Goal: Information Seeking & Learning: Learn about a topic

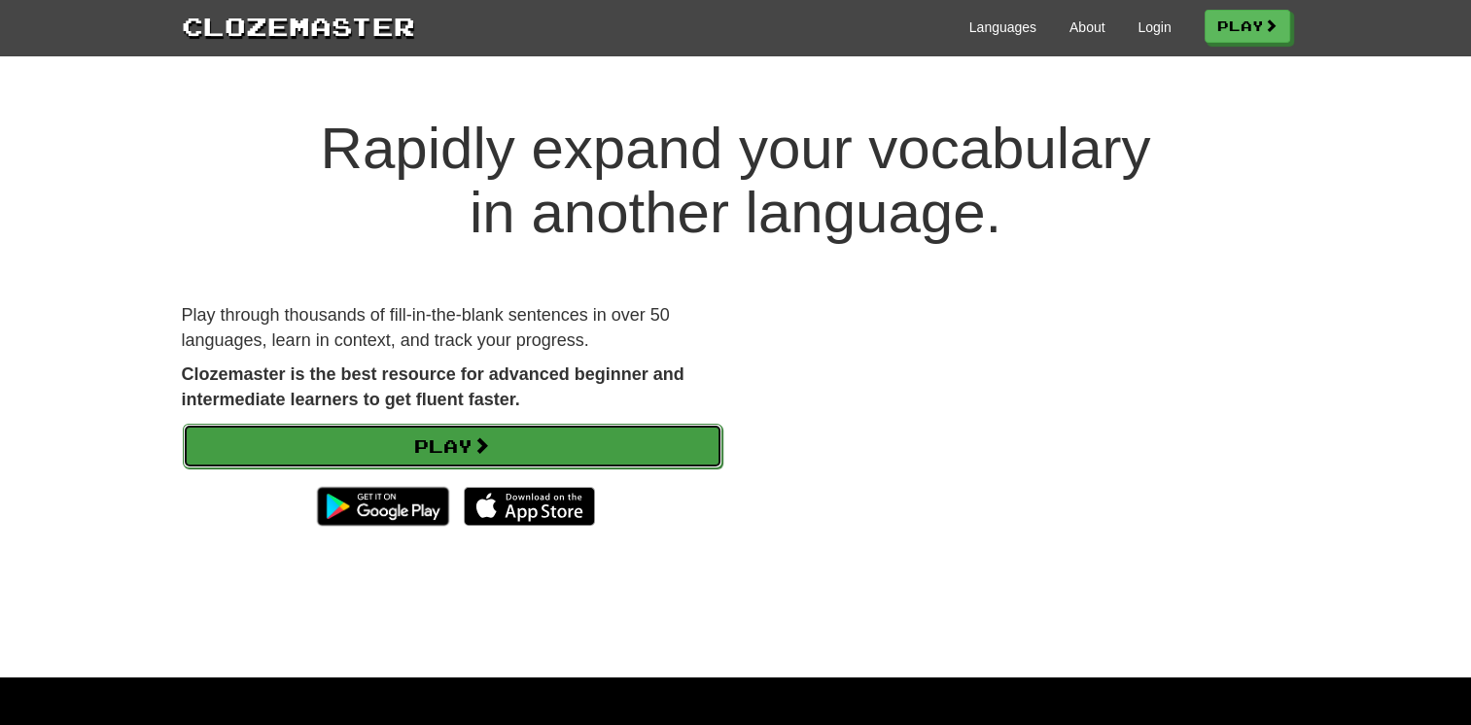
click at [465, 453] on link "Play" at bounding box center [453, 446] width 540 height 45
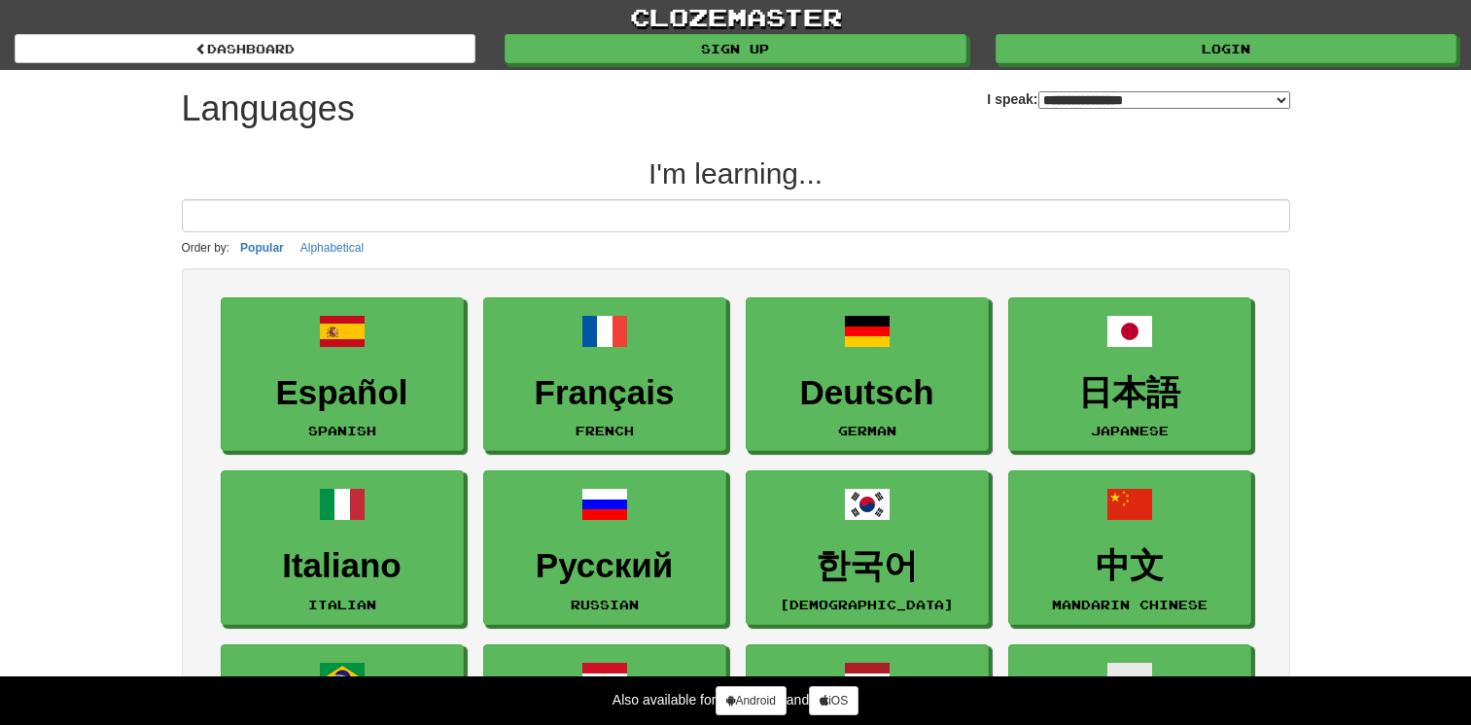
select select "*******"
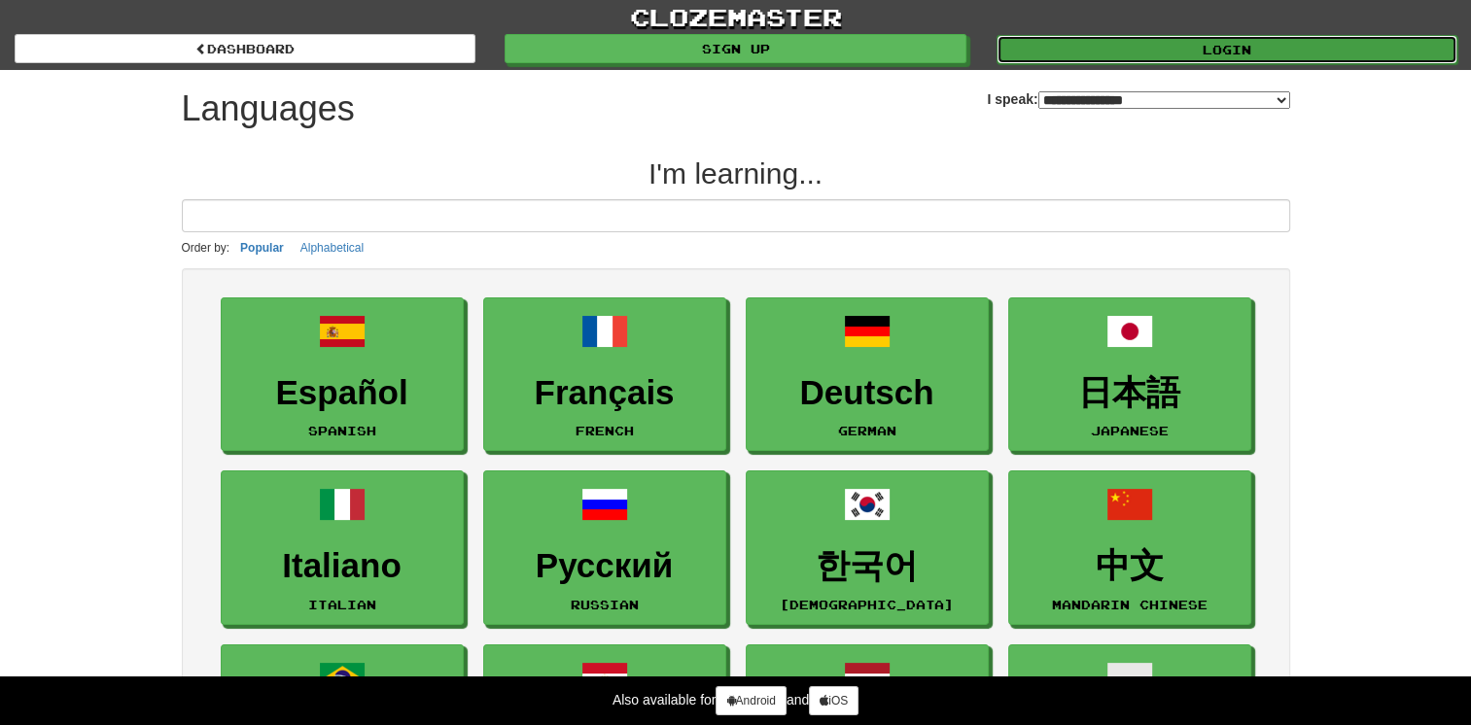
click at [1201, 37] on link "Login" at bounding box center [1226, 49] width 461 height 29
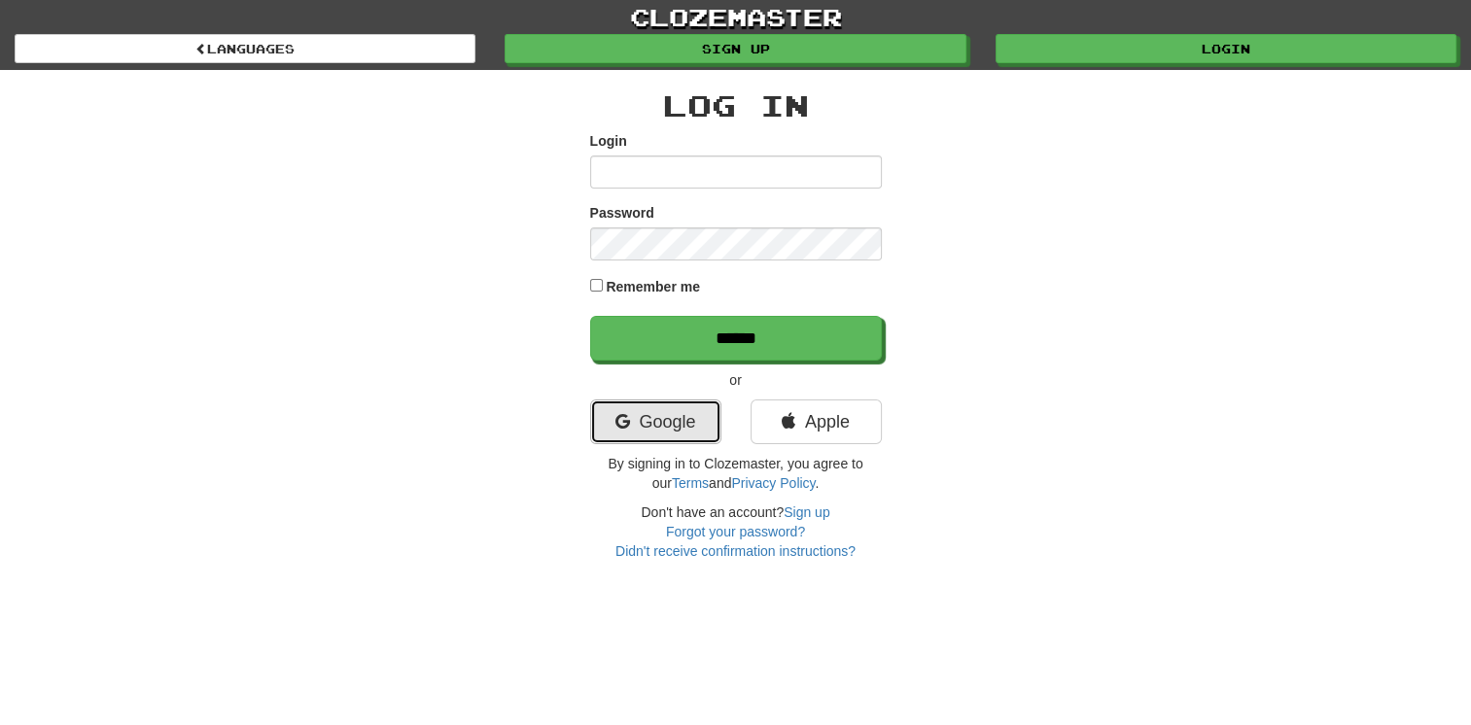
click at [647, 428] on link "Google" at bounding box center [655, 422] width 131 height 45
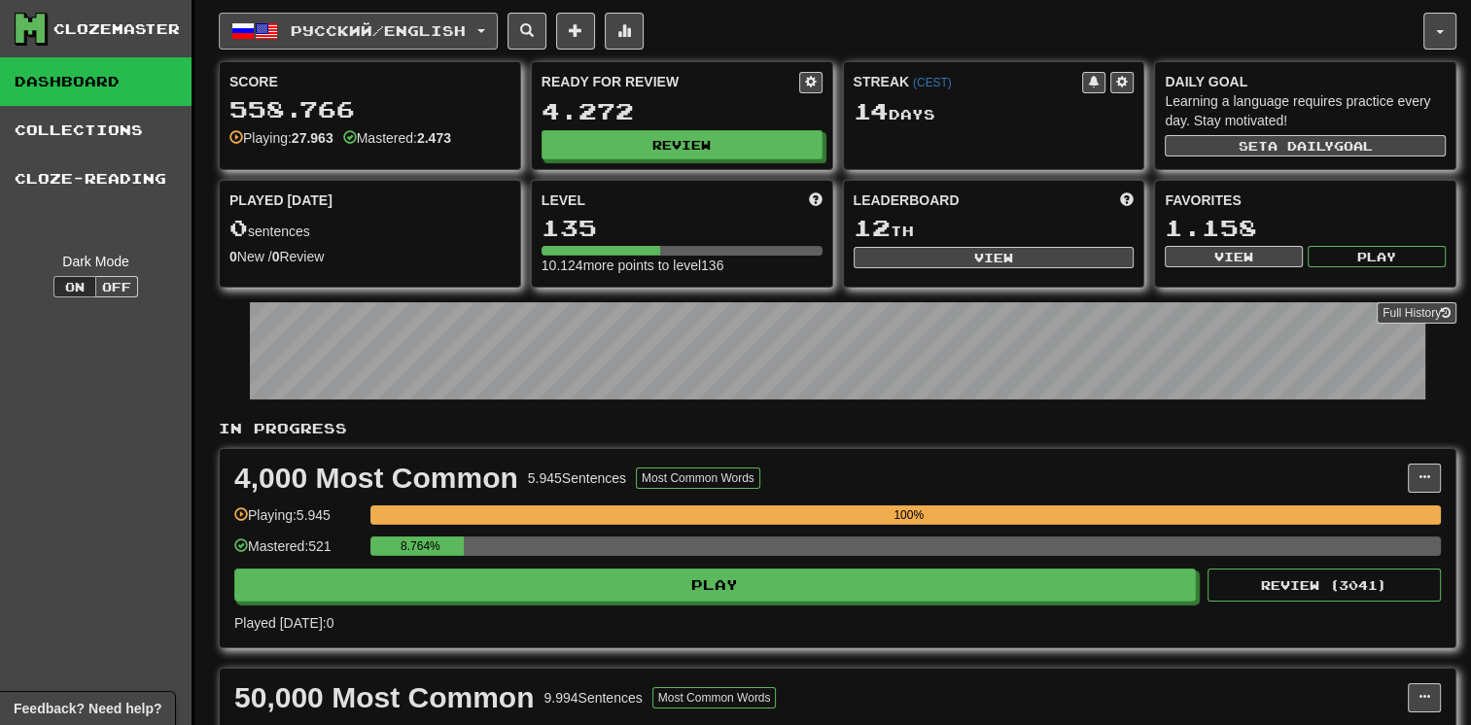
click at [363, 35] on span "Русский / English" at bounding box center [378, 30] width 175 height 17
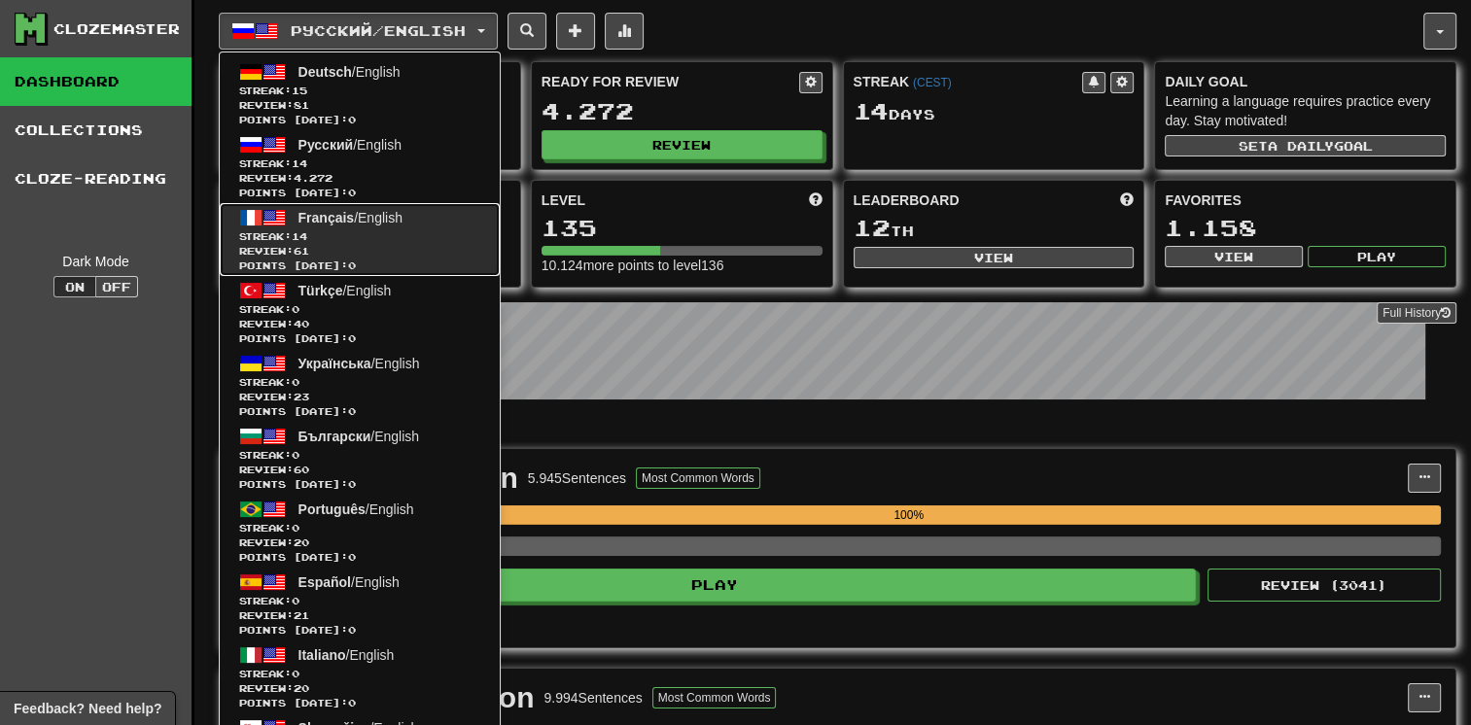
click at [366, 244] on span "Review: 61" at bounding box center [359, 251] width 241 height 15
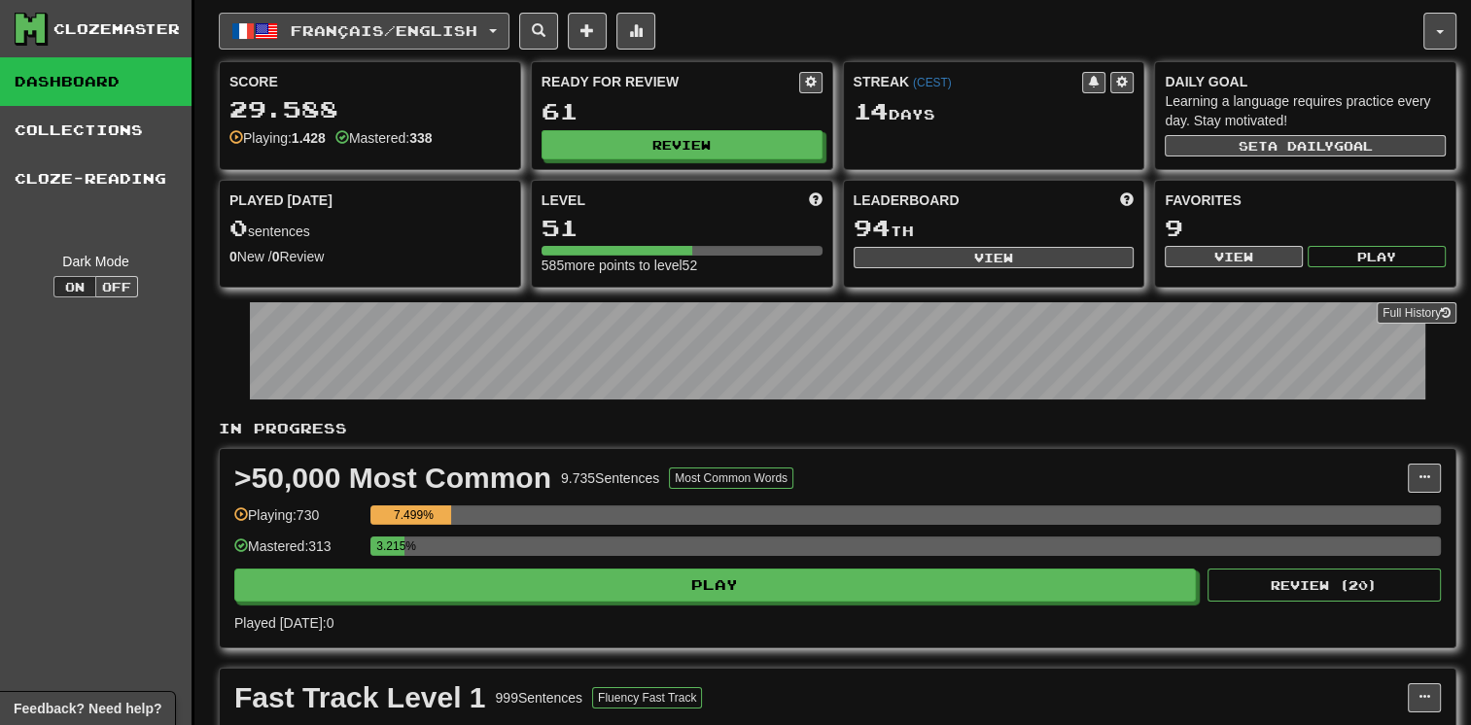
click at [408, 37] on span "Français / English" at bounding box center [384, 30] width 187 height 17
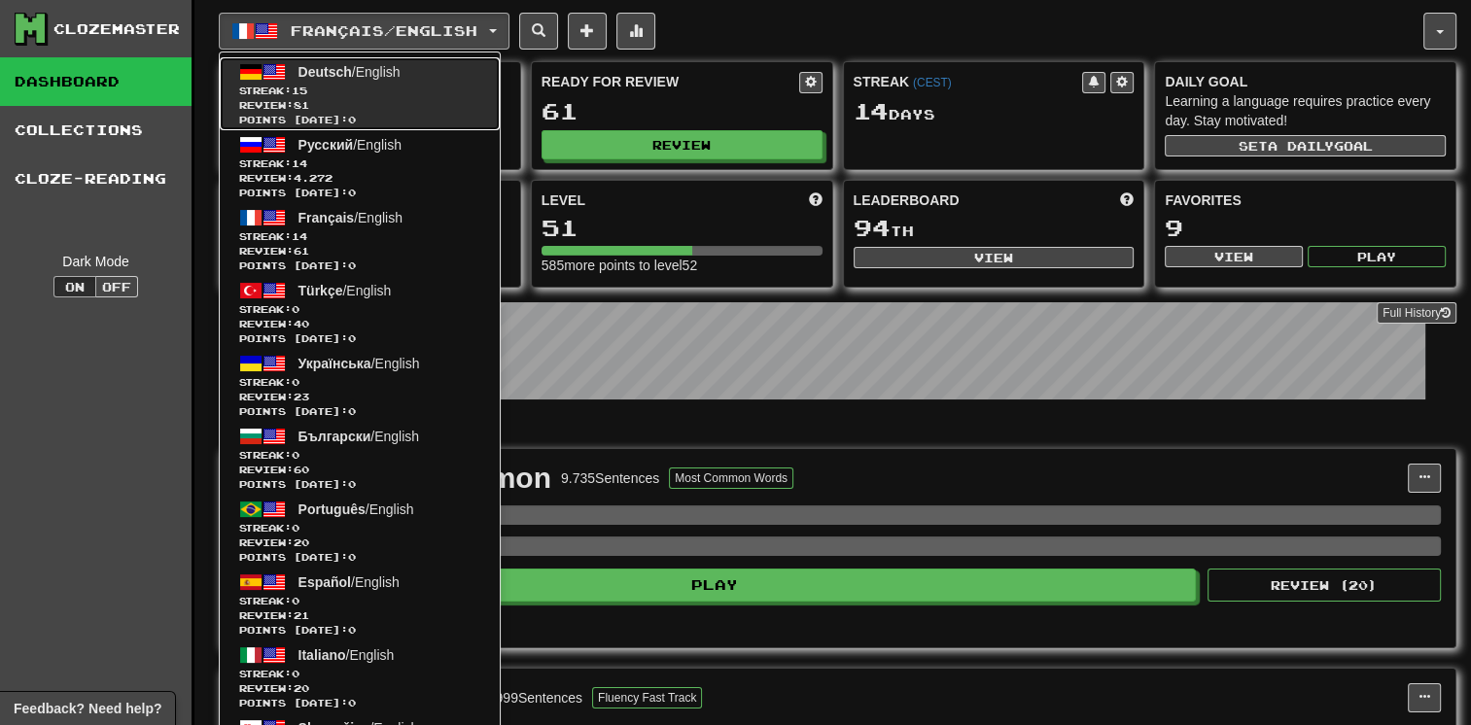
click at [369, 95] on span "Streak: 15" at bounding box center [359, 91] width 241 height 15
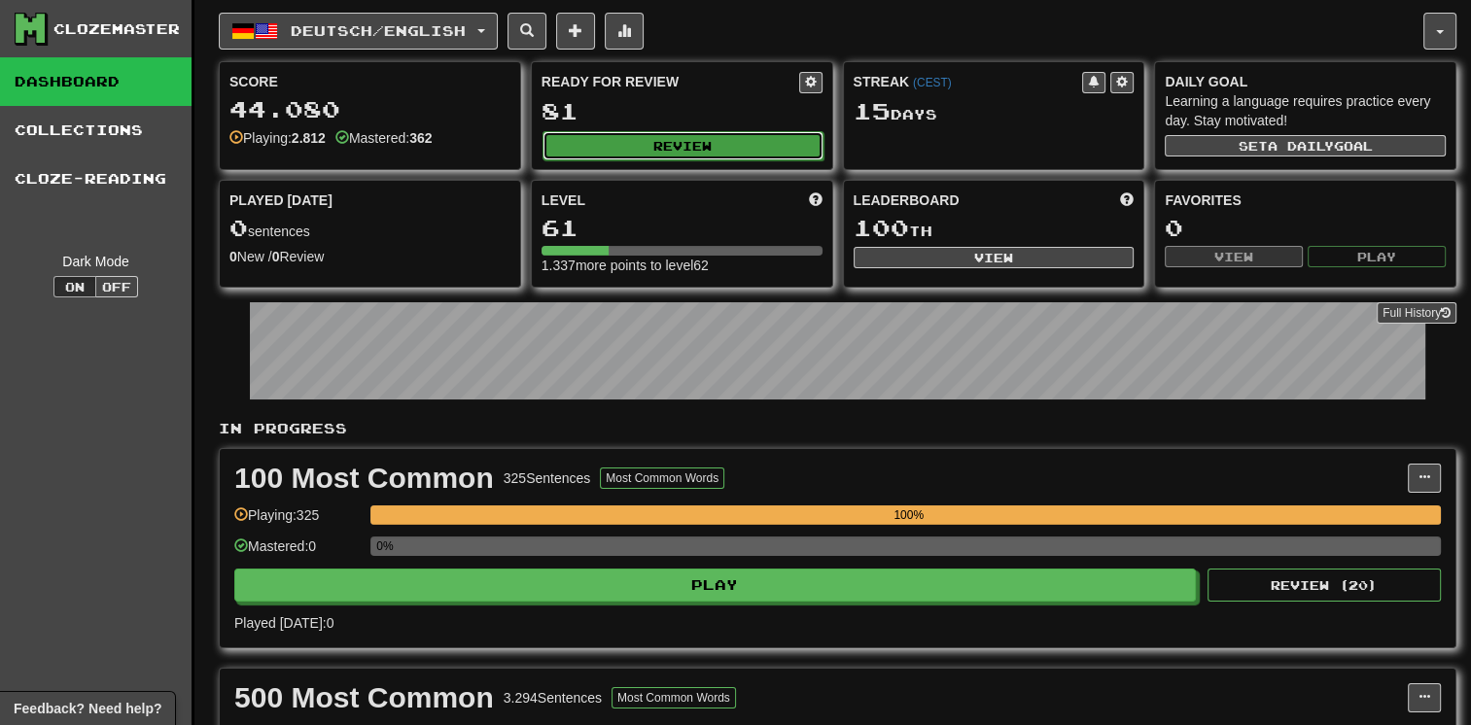
click at [625, 156] on button "Review" at bounding box center [682, 145] width 281 height 29
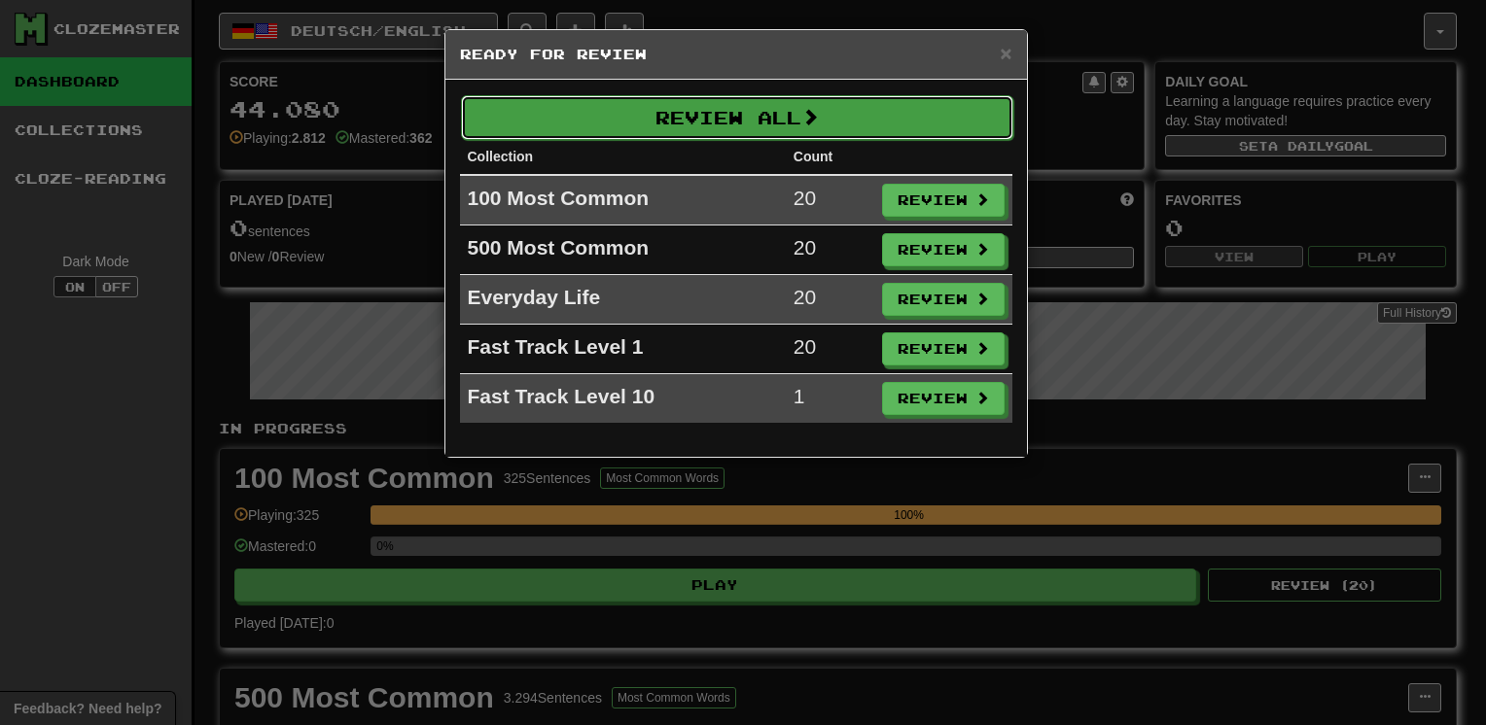
click at [723, 111] on button "Review All" at bounding box center [737, 117] width 552 height 45
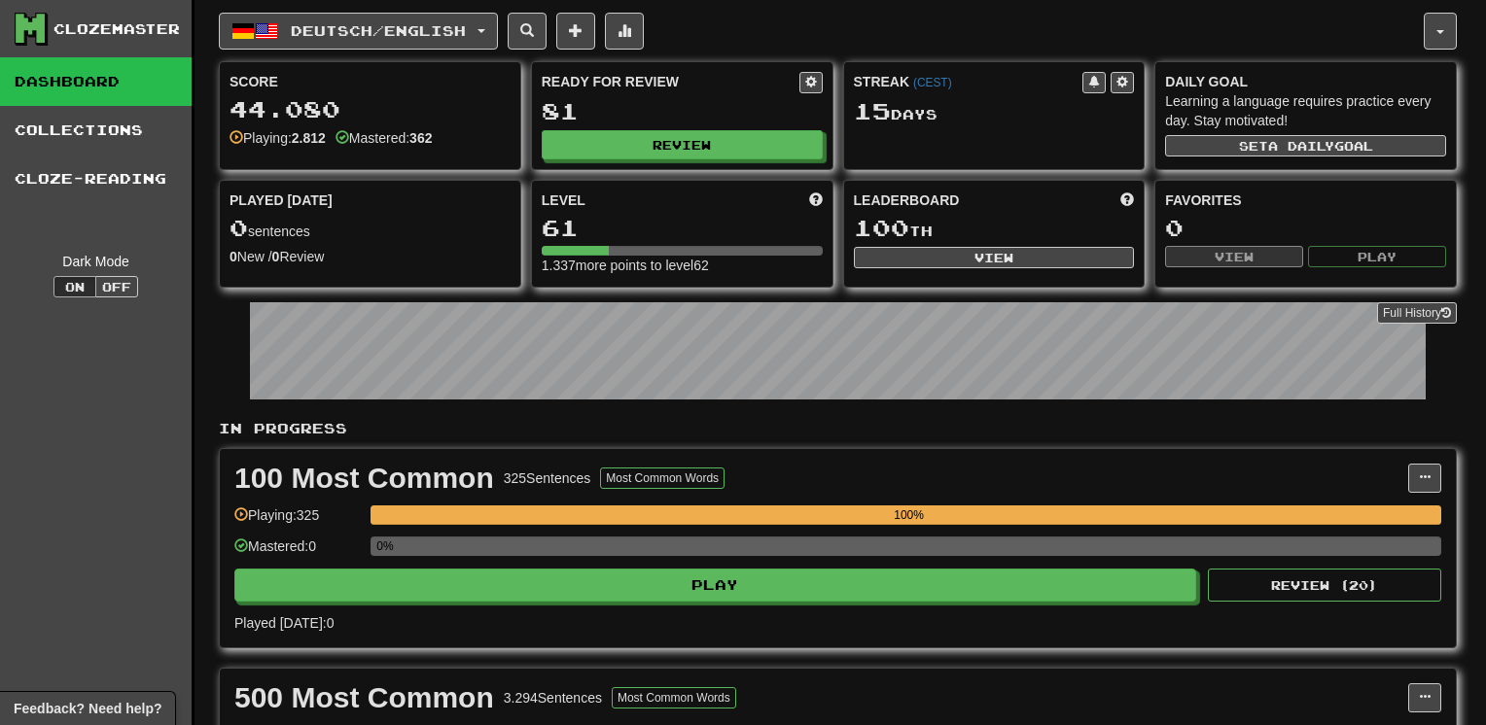
select select "********"
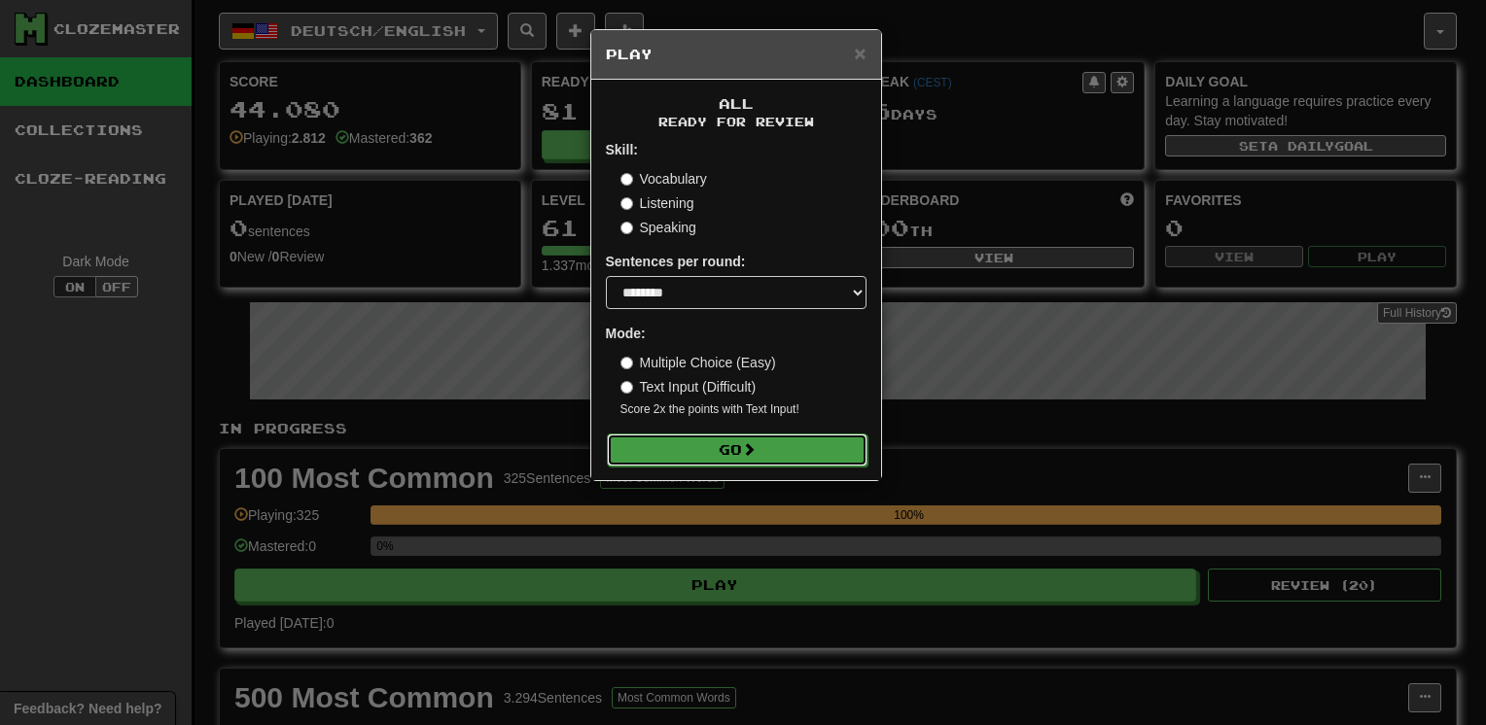
click at [717, 449] on button "Go" at bounding box center [737, 450] width 261 height 33
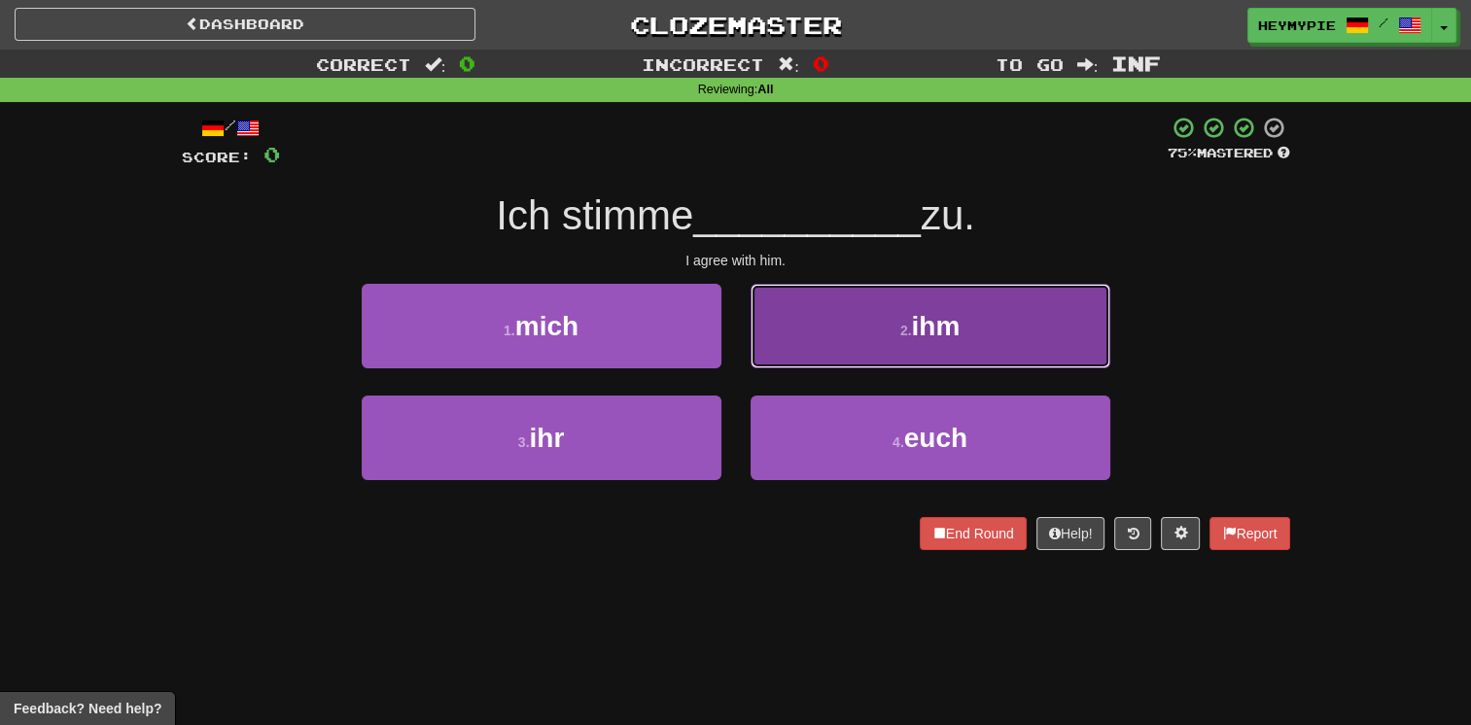
click at [796, 352] on button "2 . ihm" at bounding box center [931, 326] width 360 height 85
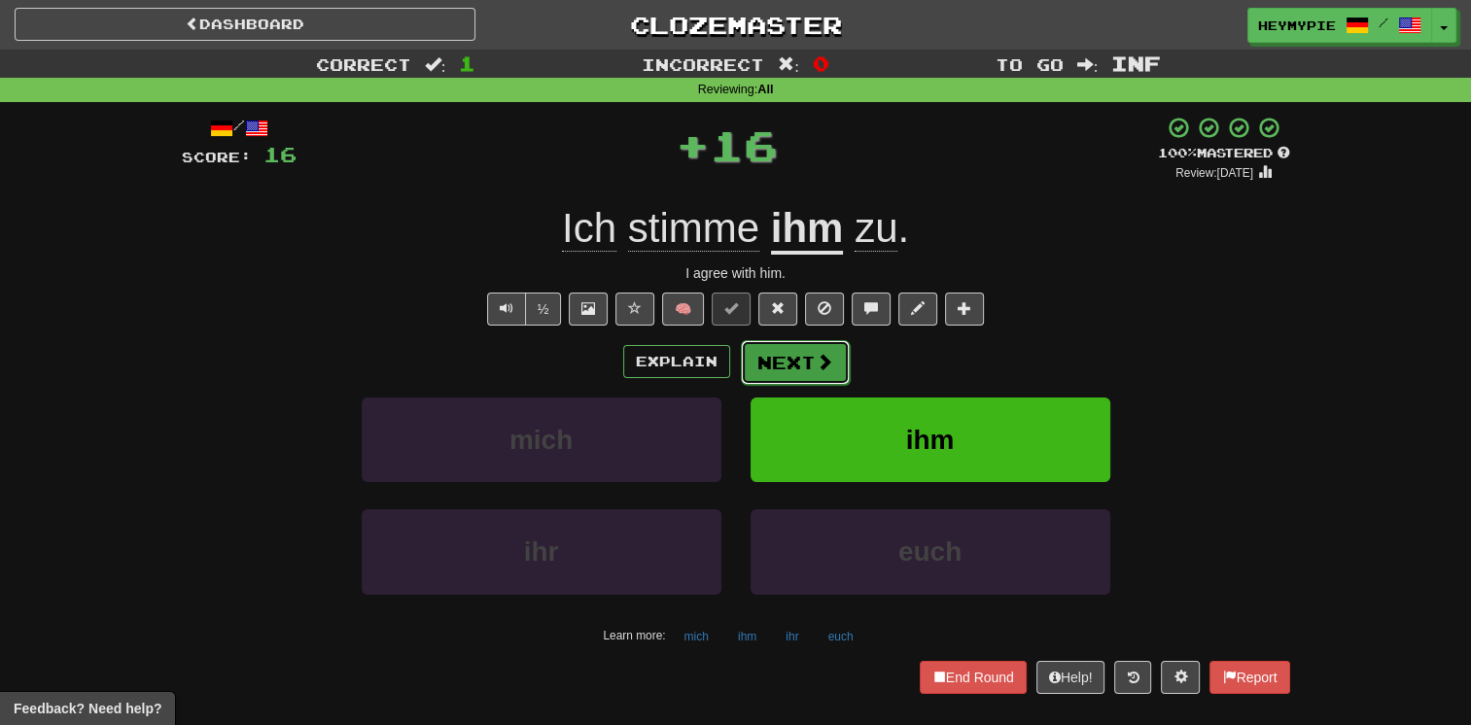
click at [778, 363] on button "Next" at bounding box center [795, 362] width 109 height 45
